Goal: Information Seeking & Learning: Find specific fact

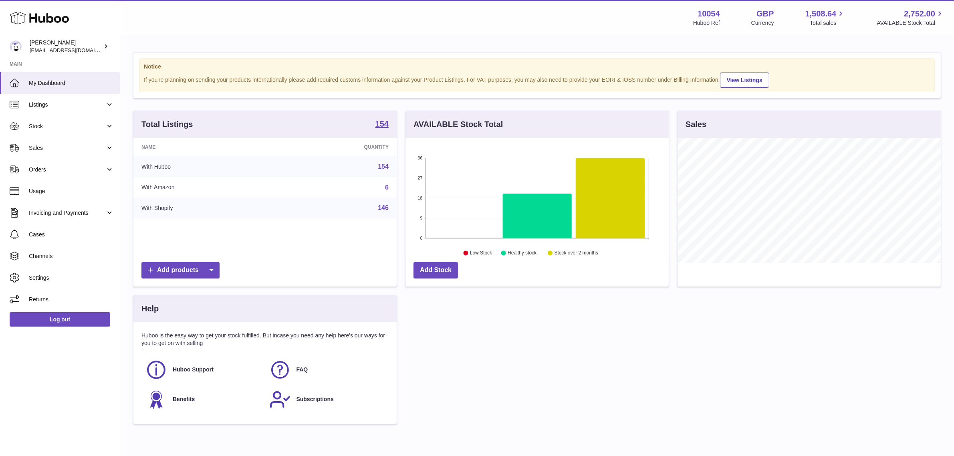
scroll to position [125, 263]
click at [382, 124] on strong "154" at bounding box center [381, 124] width 13 height 8
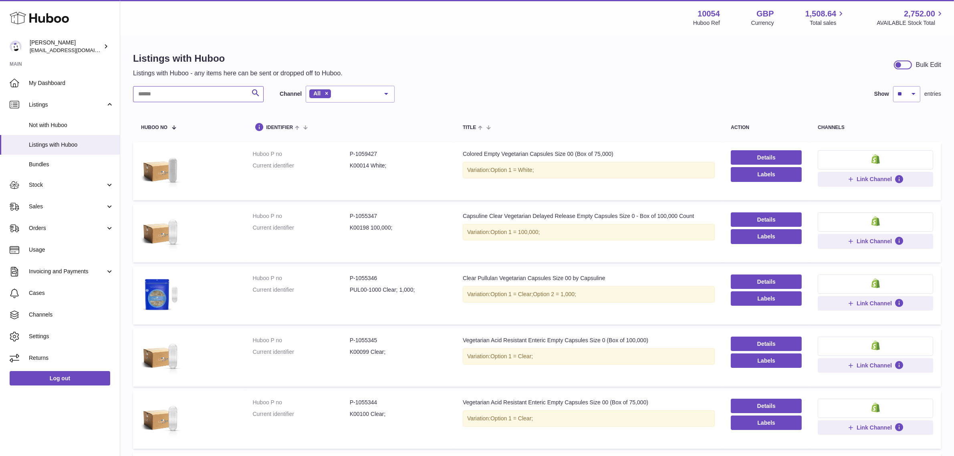
click at [193, 97] on input "text" at bounding box center [198, 94] width 131 height 16
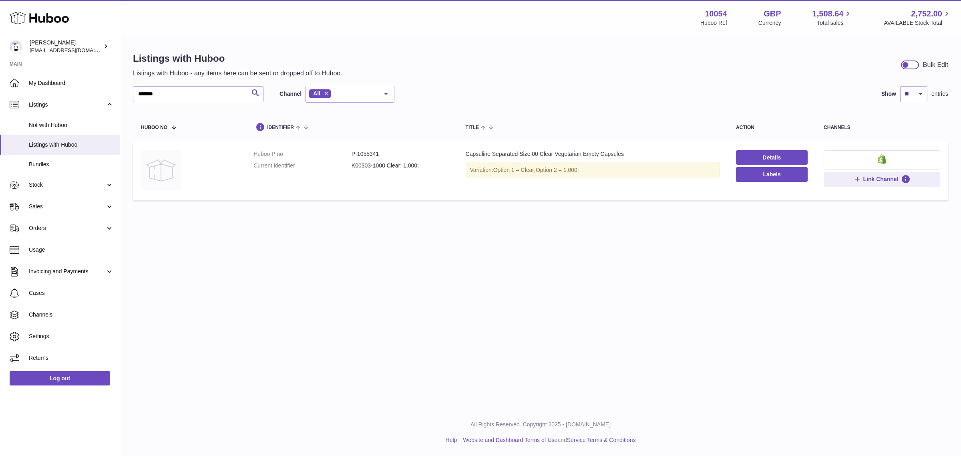
click at [167, 171] on img at bounding box center [161, 170] width 40 height 40
click at [459, 149] on td "Title Capsuline Separated Size 00 Clear Vegetarian Empty Capsules Variation: Op…" at bounding box center [593, 171] width 270 height 58
drag, startPoint x: 464, startPoint y: 153, endPoint x: 642, endPoint y: 157, distance: 177.9
click at [642, 157] on div "Capsuline Separated Size 00 Clear Vegetarian Empty Capsules" at bounding box center [593, 154] width 254 height 8
copy div "Capsuline Separated Size 00 Clear Vegetarian Empty Capsules"
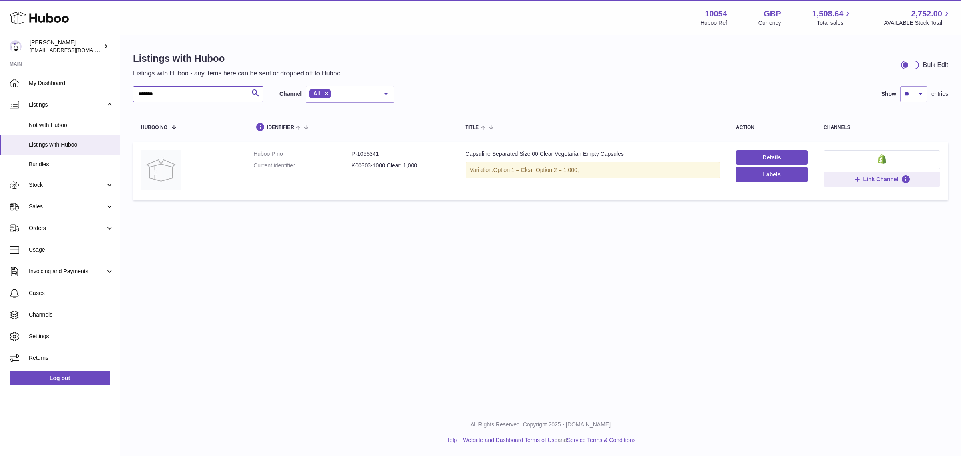
drag, startPoint x: 181, startPoint y: 99, endPoint x: 125, endPoint y: 93, distance: 56.0
click at [125, 93] on div "Listings with Huboo Listings with Huboo - any items here can be sent or dropped…" at bounding box center [540, 128] width 841 height 184
paste input "**********"
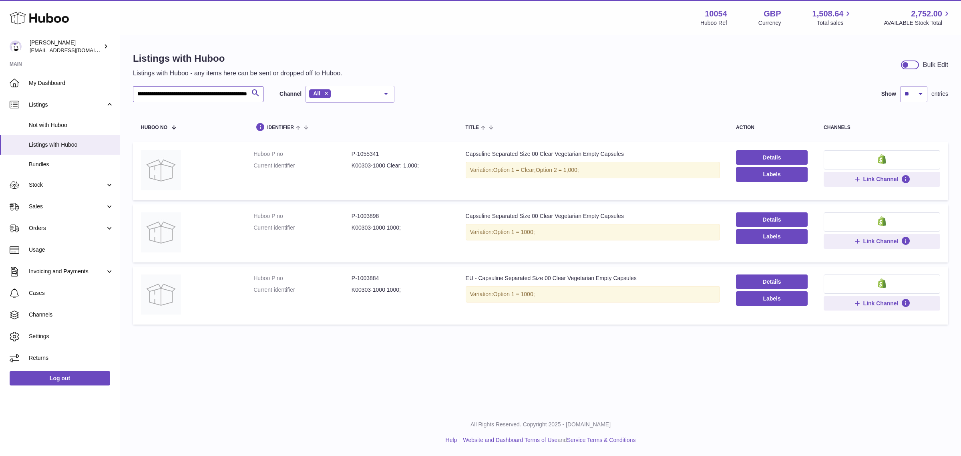
type input "**********"
drag, startPoint x: 463, startPoint y: 277, endPoint x: 632, endPoint y: 284, distance: 168.8
click at [632, 284] on td "Title EU - Capsuline Separated Size 00 Clear Vegetarian Empty Capsules Variatio…" at bounding box center [593, 295] width 270 height 58
click at [575, 334] on div "**********" at bounding box center [540, 190] width 841 height 308
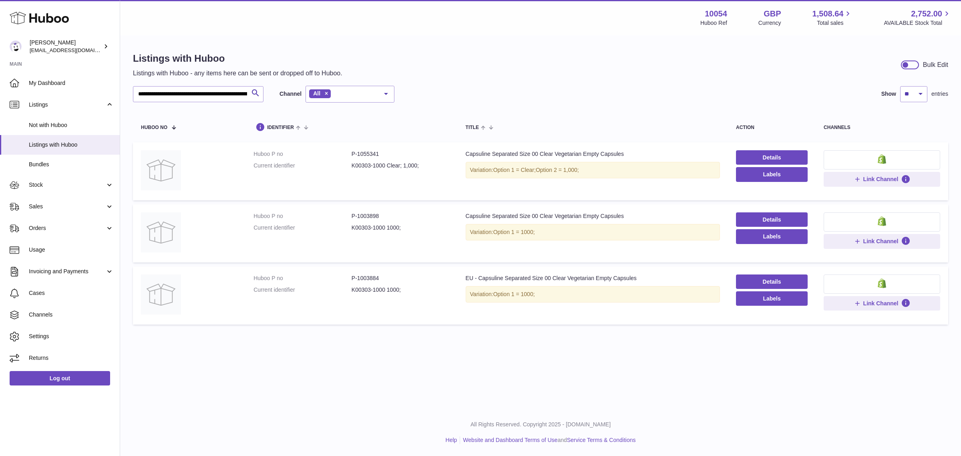
click at [371, 217] on dd "P-1003898" at bounding box center [401, 216] width 98 height 8
copy dd "1003898"
click at [370, 153] on dd "P-1055341" at bounding box center [401, 154] width 98 height 8
click at [369, 153] on dd "P-1055341" at bounding box center [401, 154] width 98 height 8
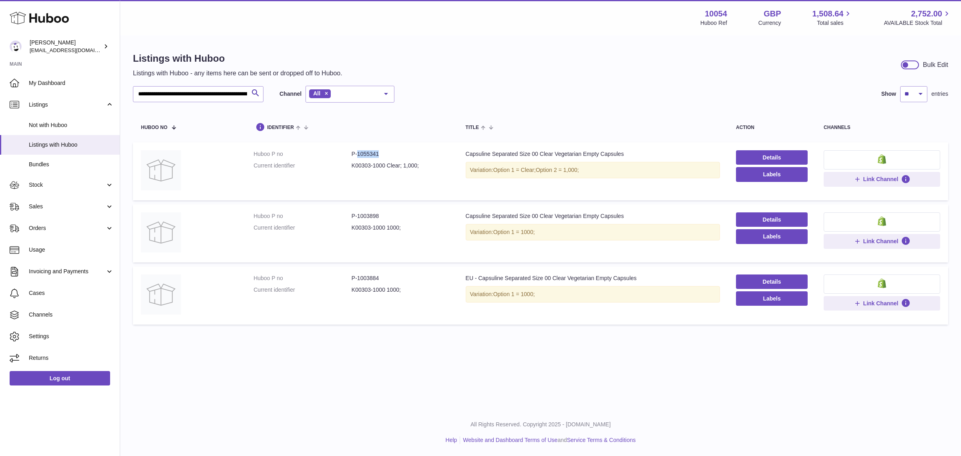
copy dd "1055341"
